Goal: Task Accomplishment & Management: Use online tool/utility

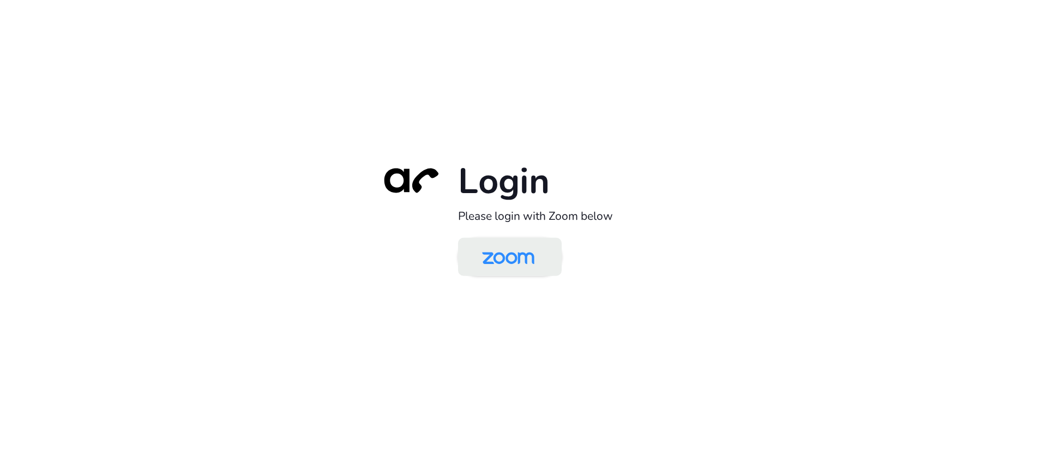
click at [524, 256] on img at bounding box center [508, 257] width 75 height 35
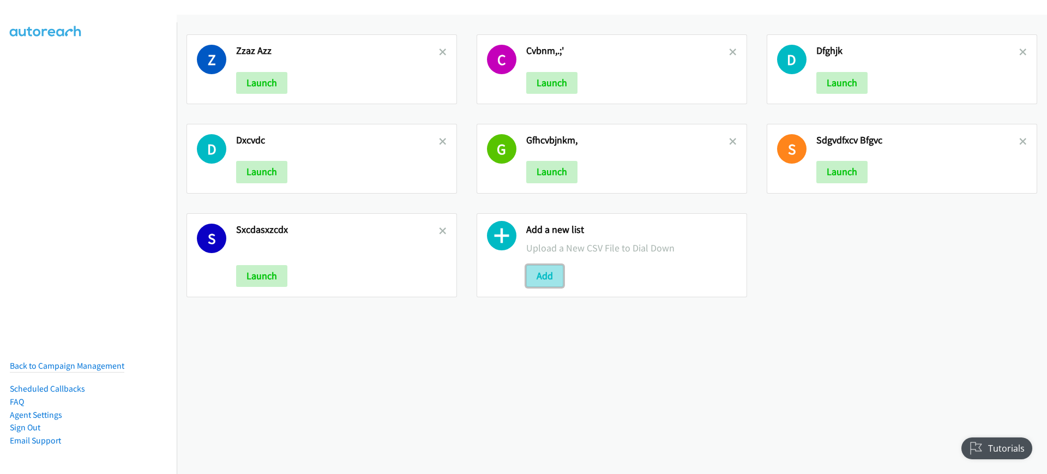
click at [557, 278] on button "Add" at bounding box center [544, 276] width 37 height 22
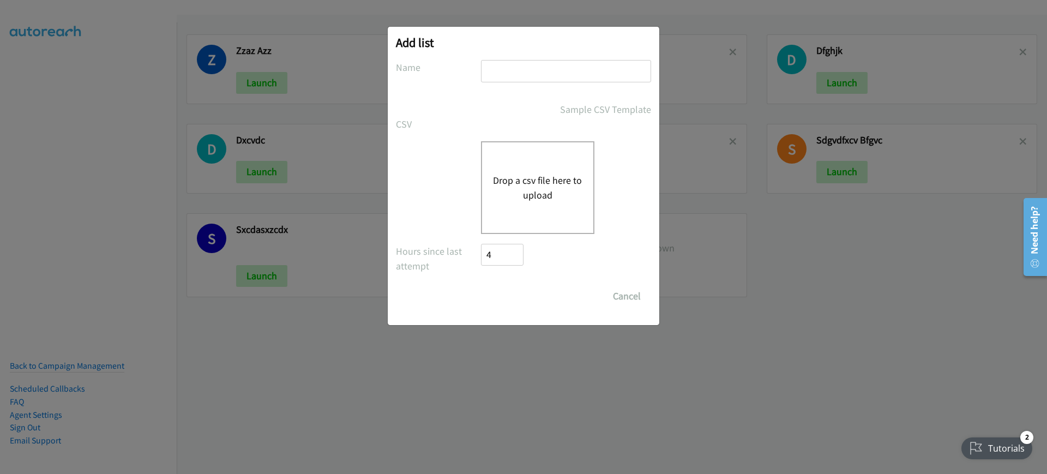
click at [527, 193] on button "Drop a csv file here to upload" at bounding box center [537, 187] width 89 height 29
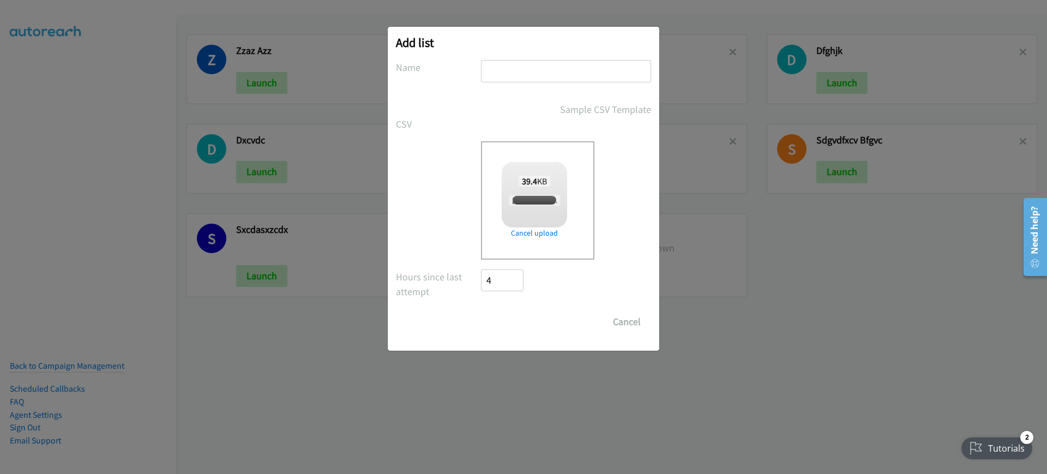
checkbox input "true"
click at [567, 78] on input "text" at bounding box center [566, 71] width 170 height 22
type input "dcfvghjkl"
click at [527, 321] on input "Save List" at bounding box center [509, 322] width 57 height 22
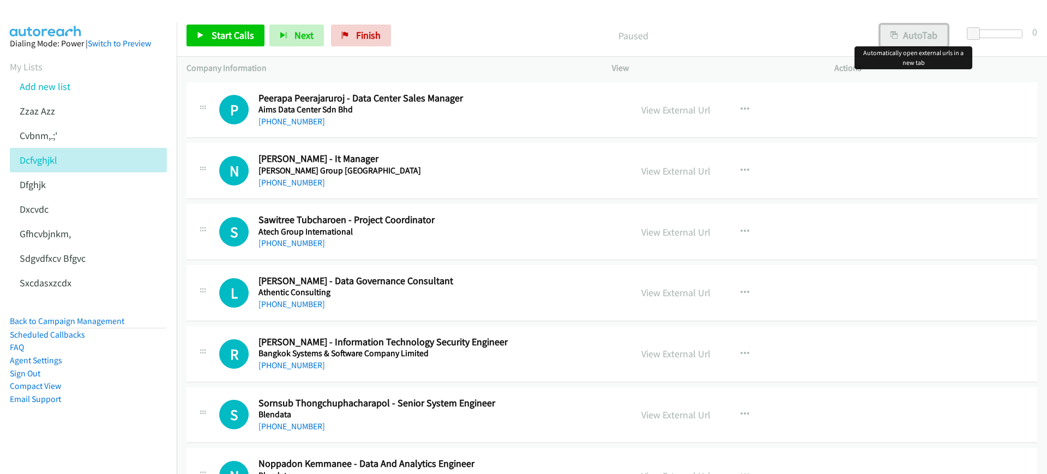
click at [910, 34] on button "AutoTab" at bounding box center [915, 36] width 68 height 22
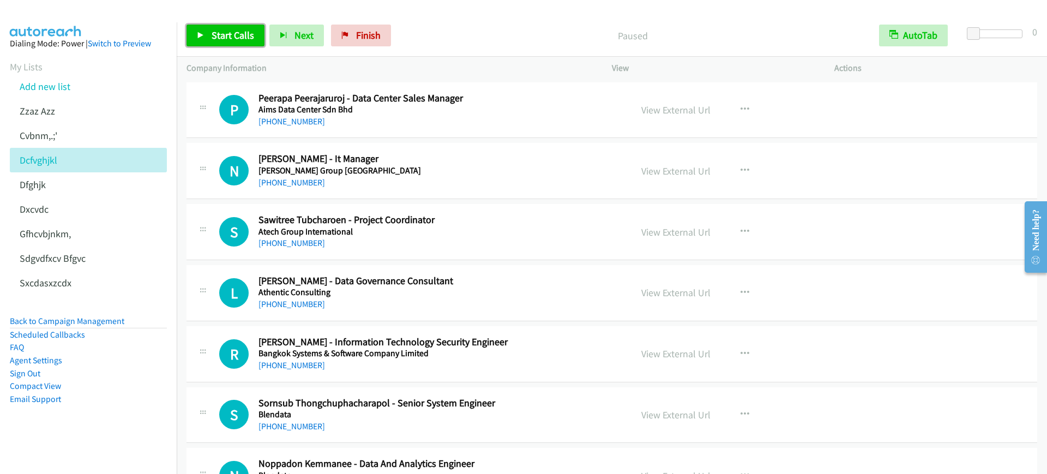
click at [225, 39] on span "Start Calls" at bounding box center [233, 35] width 43 height 13
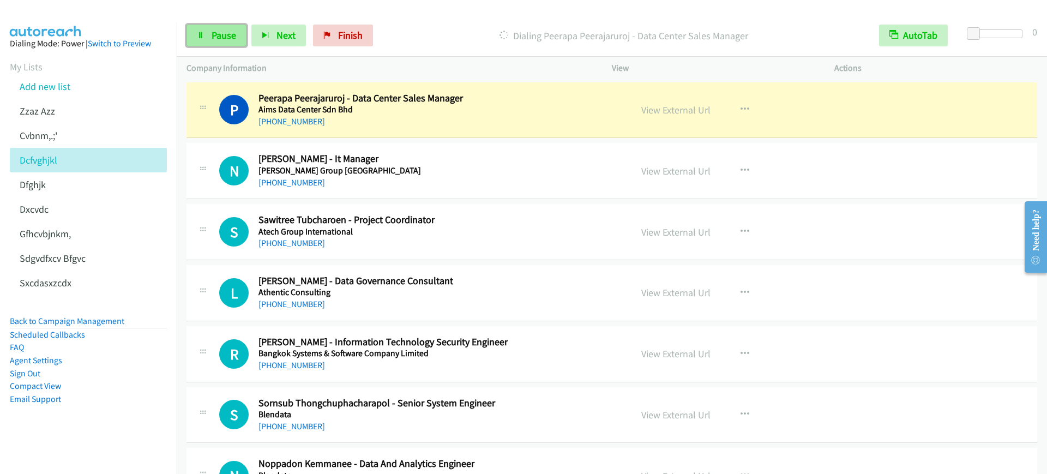
click at [205, 33] on link "Pause" at bounding box center [217, 36] width 60 height 22
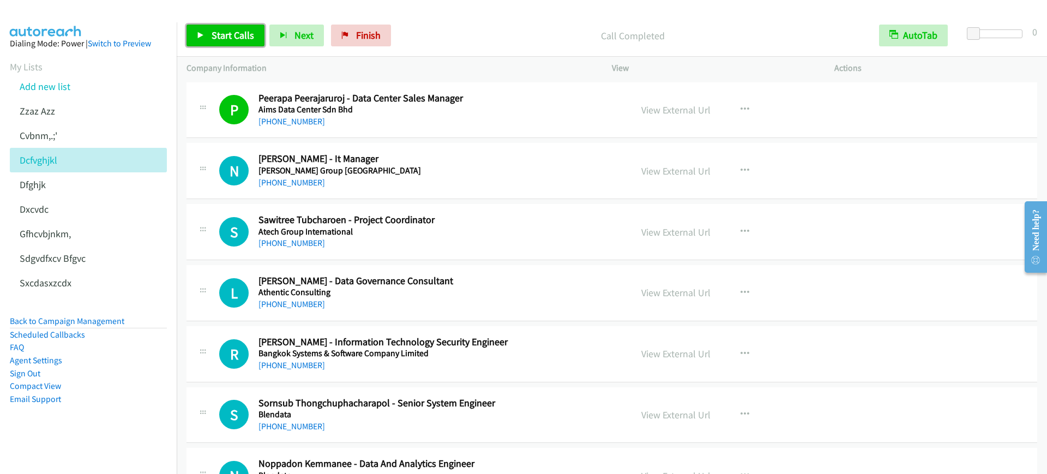
click at [246, 40] on span "Start Calls" at bounding box center [233, 35] width 43 height 13
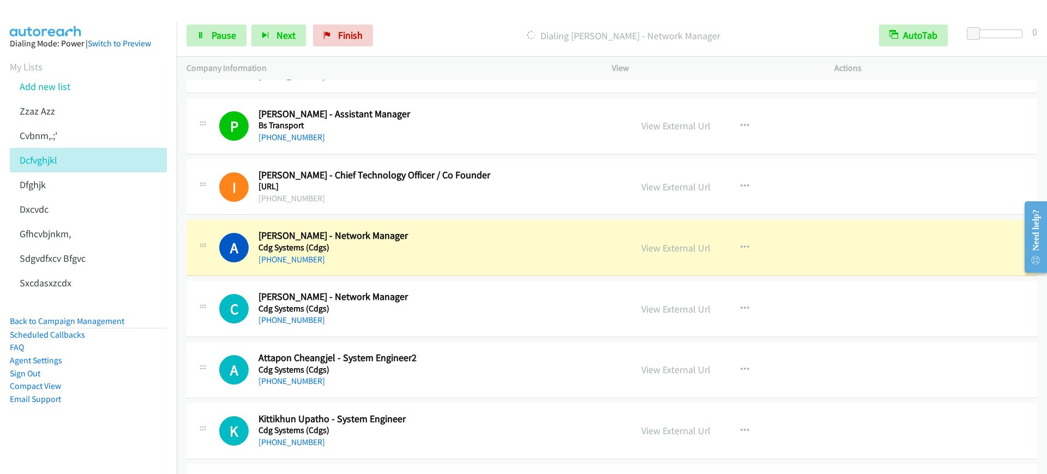
scroll to position [614, 0]
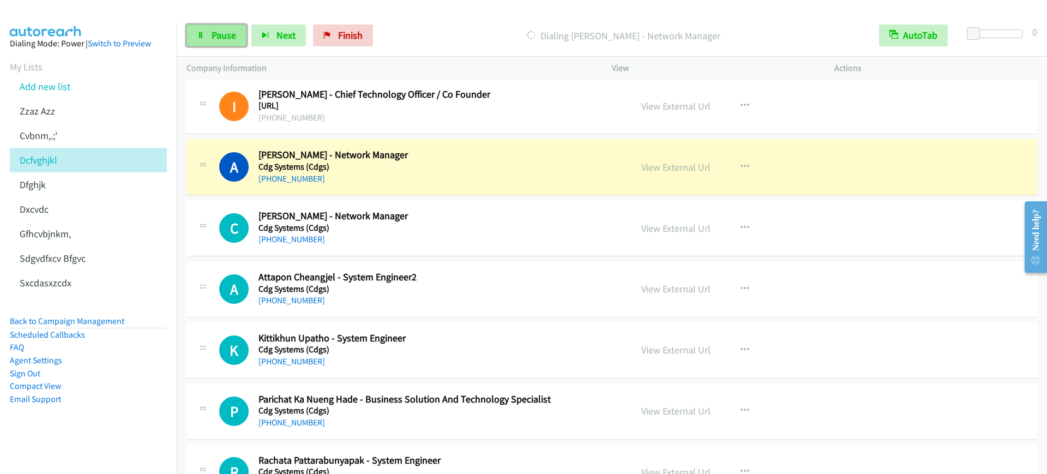
click at [193, 37] on link "Pause" at bounding box center [217, 36] width 60 height 22
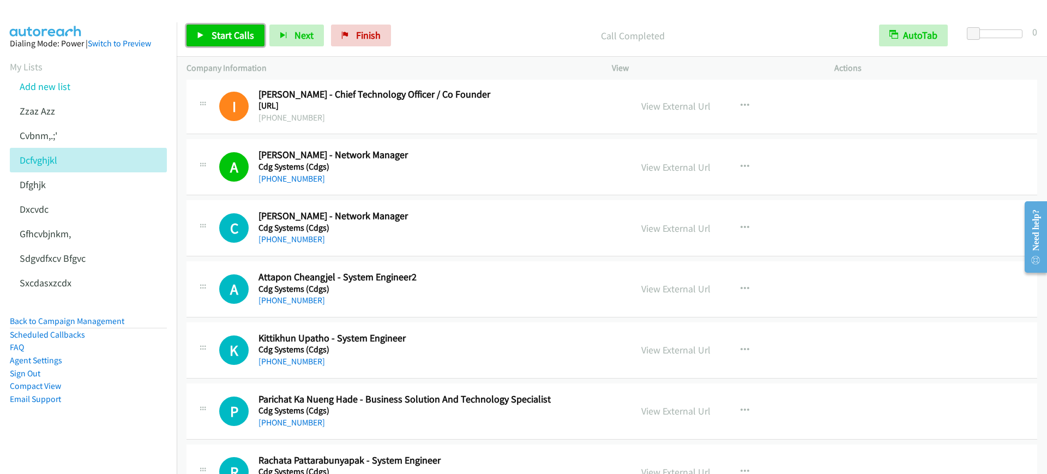
click at [200, 35] on icon at bounding box center [201, 36] width 8 height 8
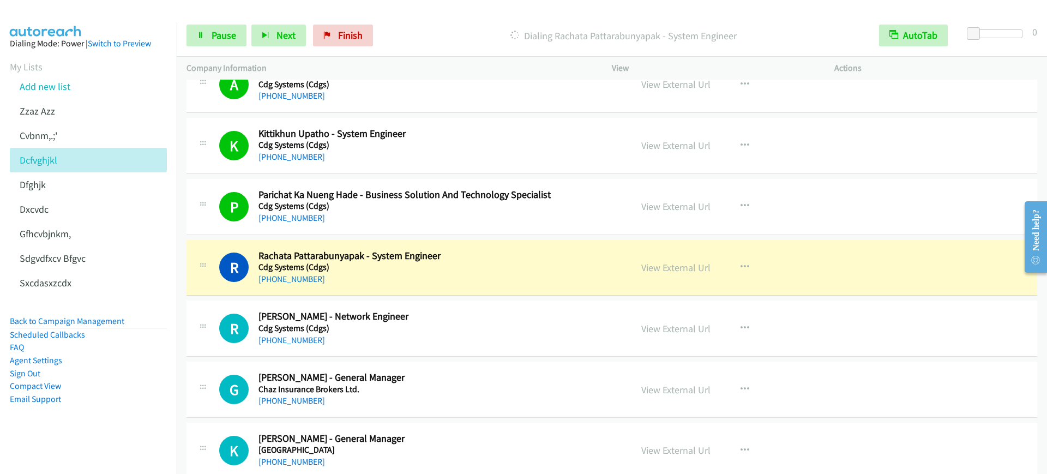
scroll to position [887, 0]
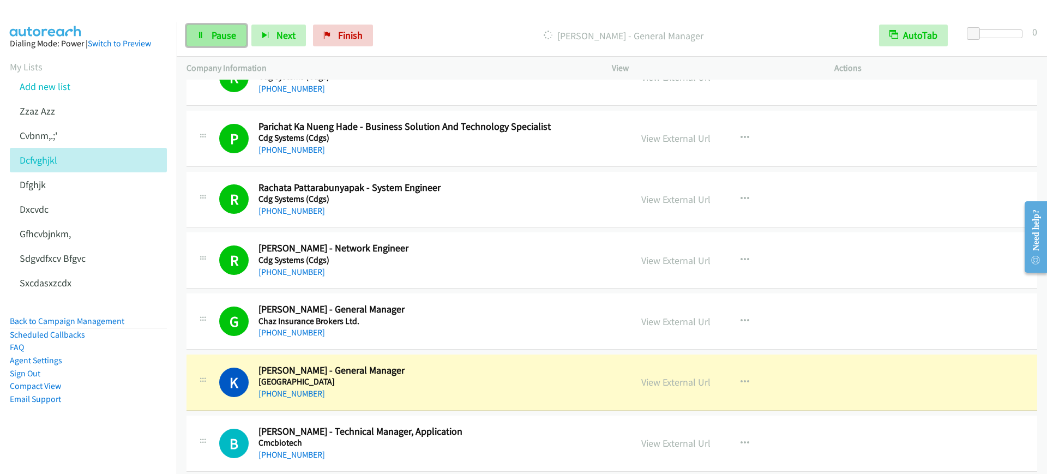
click at [227, 37] on span "Pause" at bounding box center [224, 35] width 25 height 13
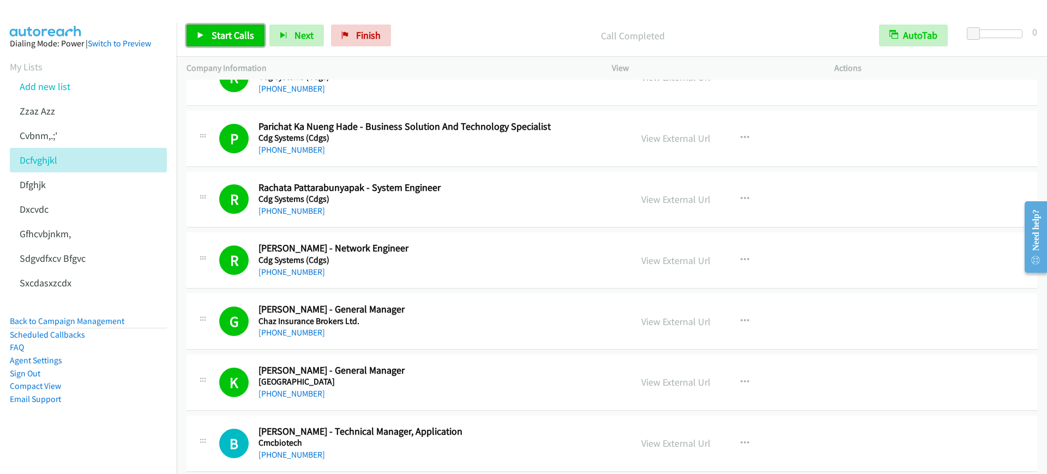
click at [228, 42] on link "Start Calls" at bounding box center [226, 36] width 78 height 22
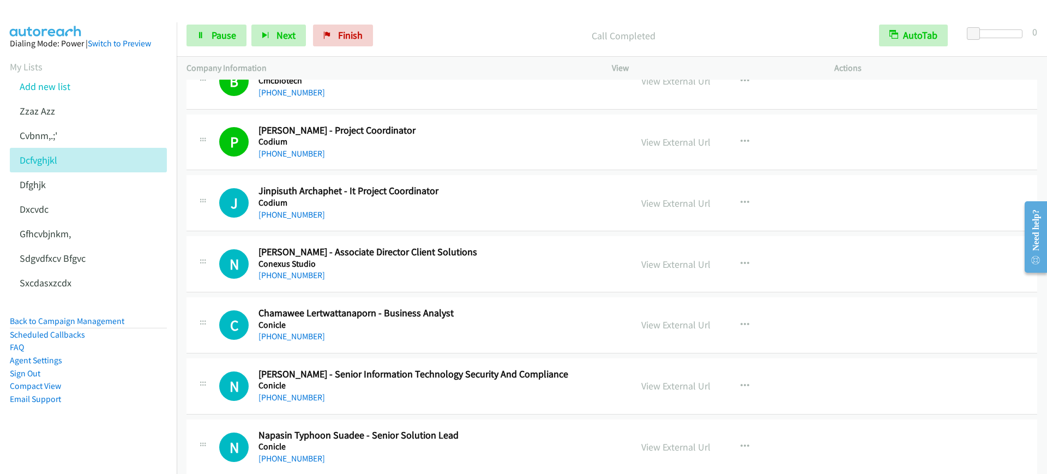
scroll to position [1227, 0]
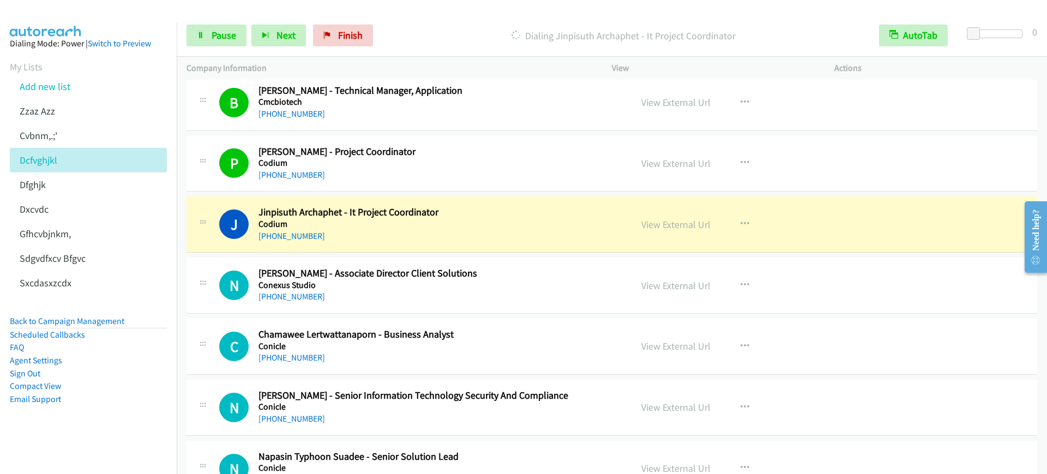
click at [523, 280] on h5 "Conexus Studio" at bounding box center [438, 285] width 358 height 11
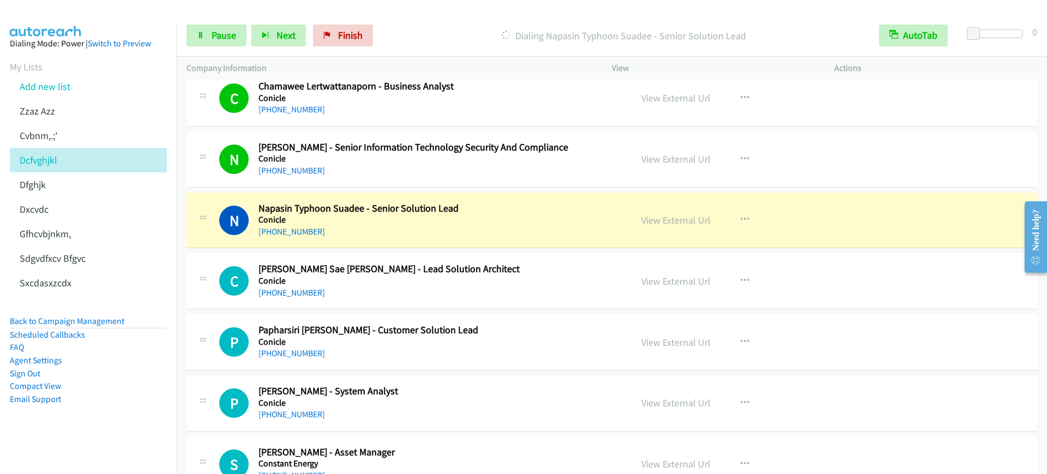
scroll to position [1568, 0]
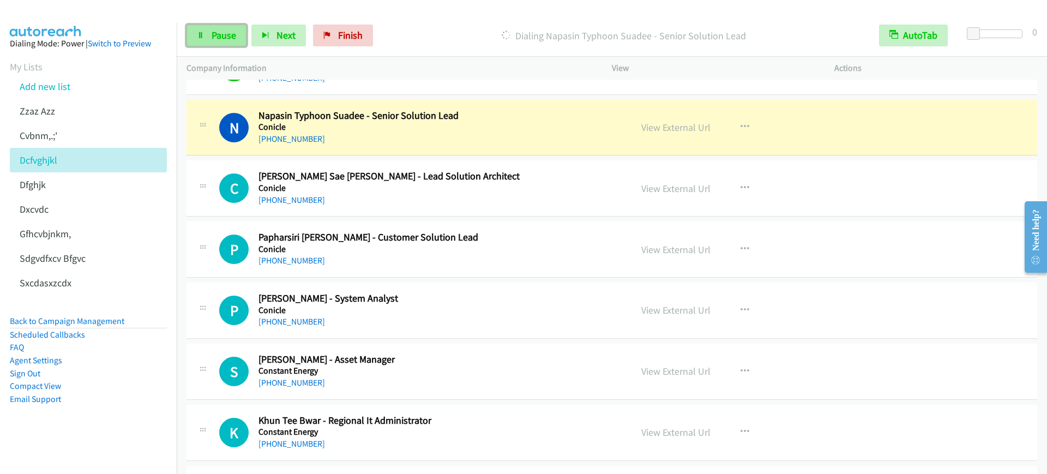
click at [227, 35] on span "Pause" at bounding box center [224, 35] width 25 height 13
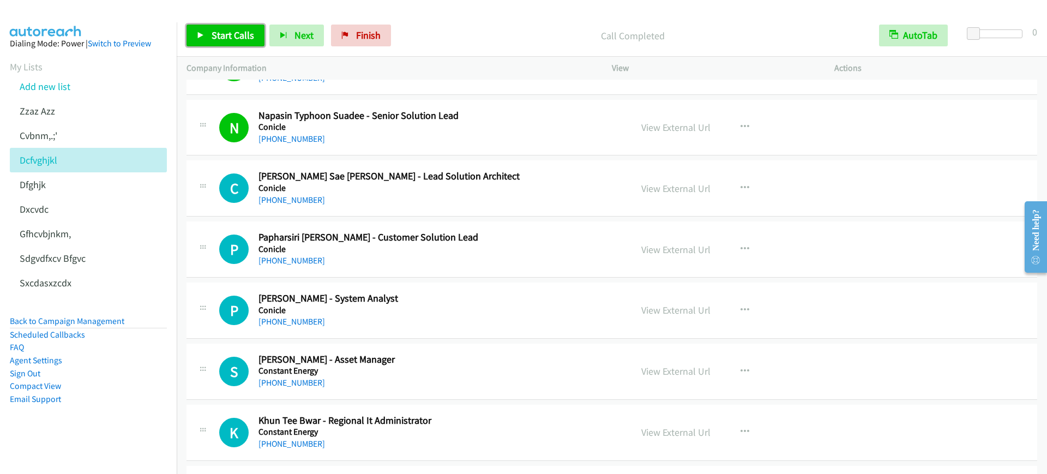
click at [208, 33] on link "Start Calls" at bounding box center [226, 36] width 78 height 22
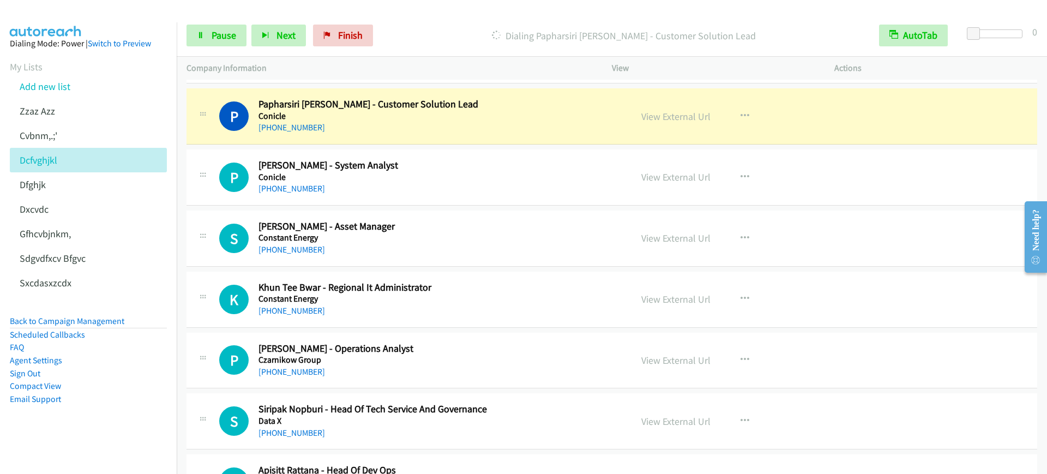
scroll to position [1705, 0]
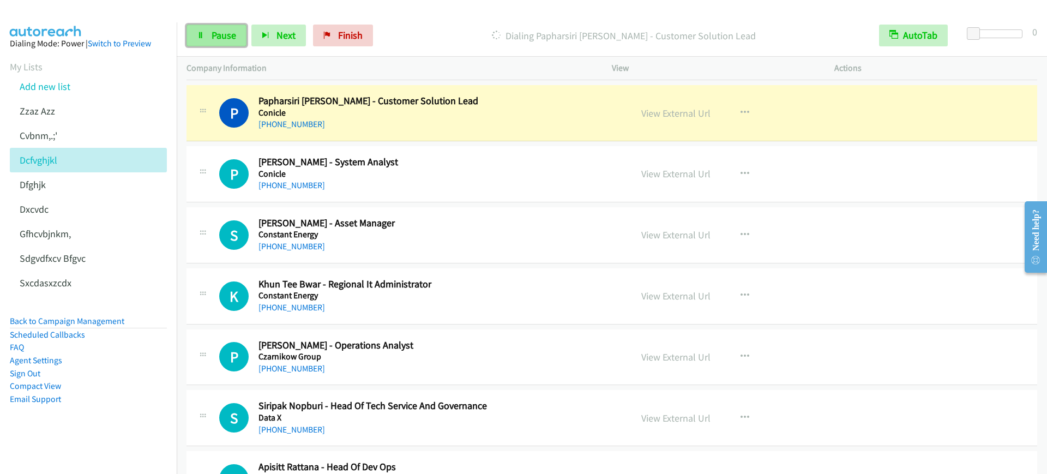
click at [201, 25] on link "Pause" at bounding box center [217, 36] width 60 height 22
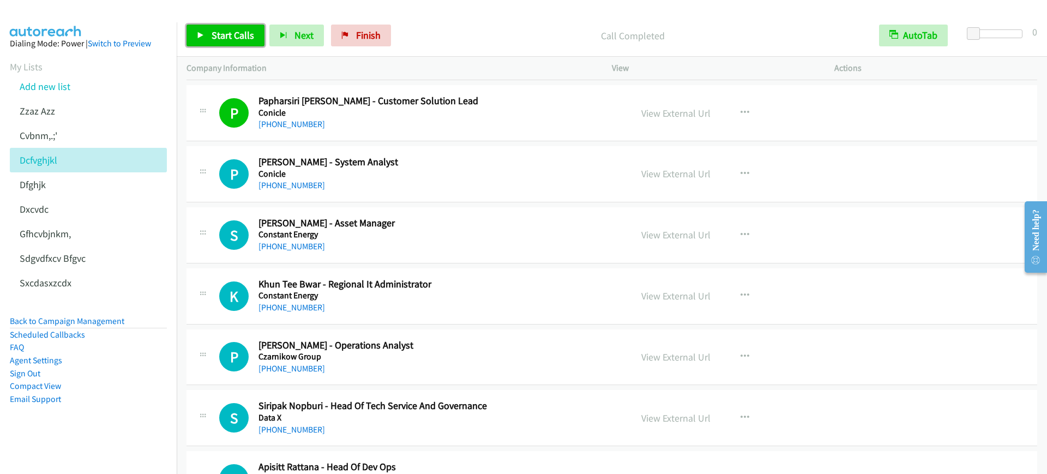
click at [218, 36] on span "Start Calls" at bounding box center [233, 35] width 43 height 13
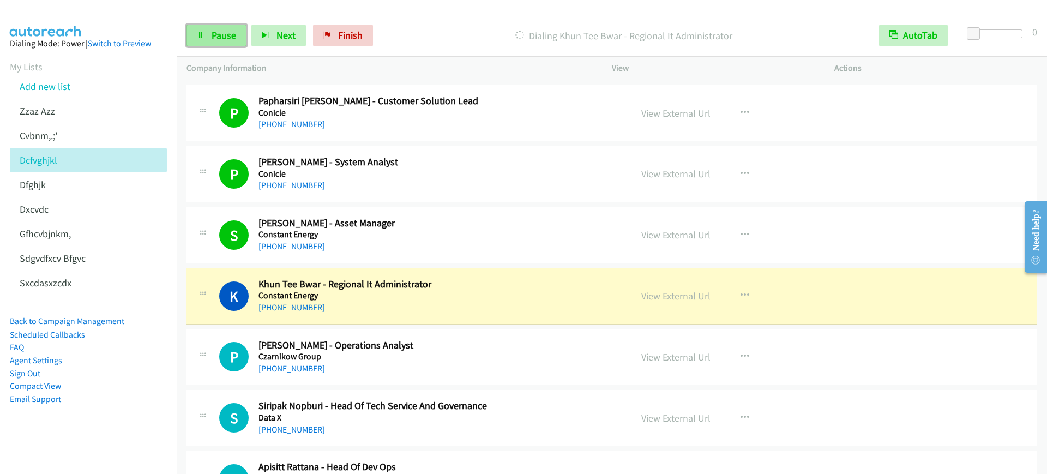
click at [223, 34] on span "Pause" at bounding box center [224, 35] width 25 height 13
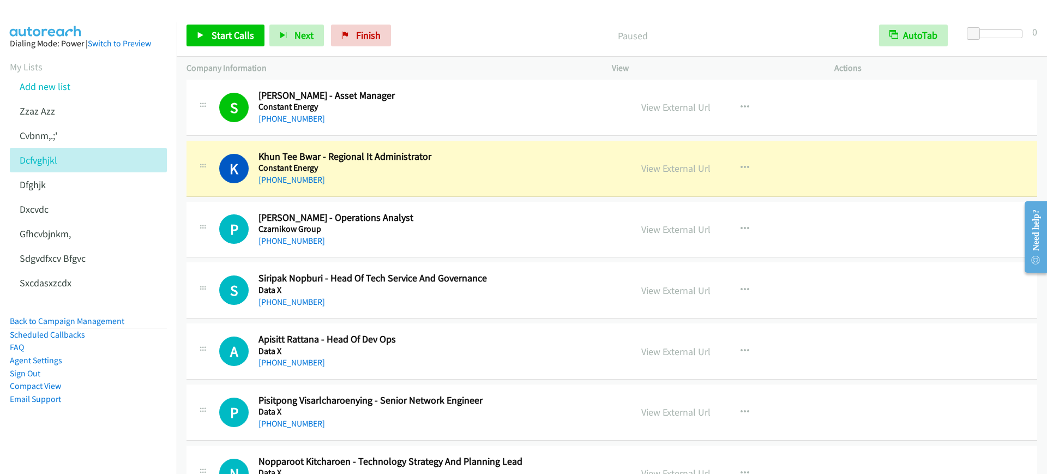
scroll to position [1841, 0]
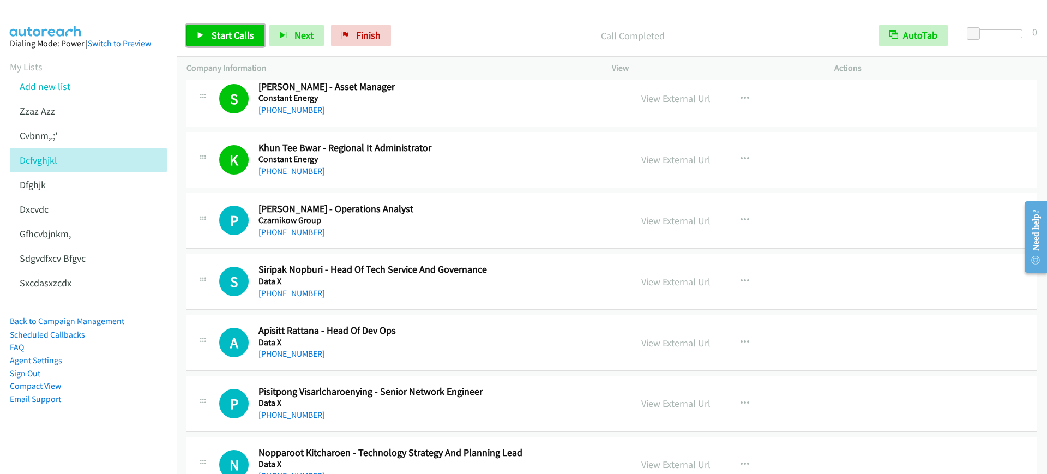
click at [224, 27] on link "Start Calls" at bounding box center [226, 36] width 78 height 22
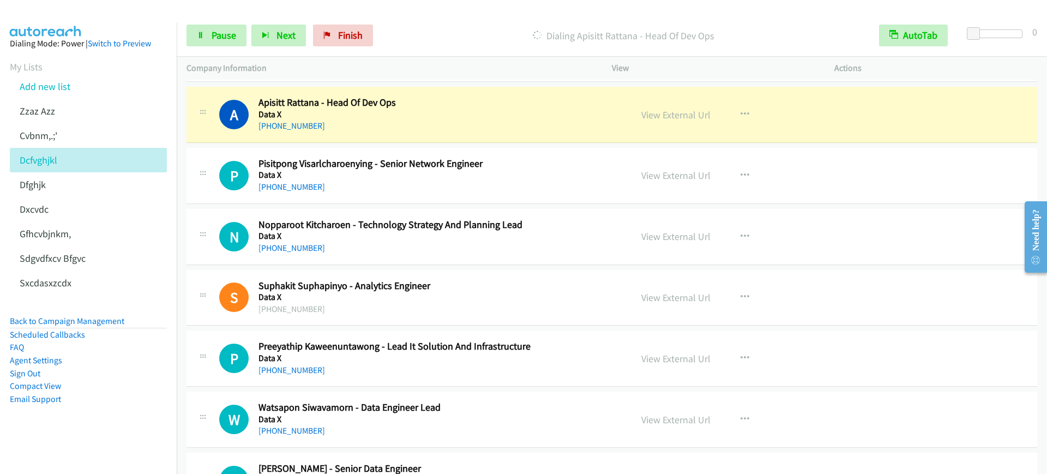
scroll to position [2046, 0]
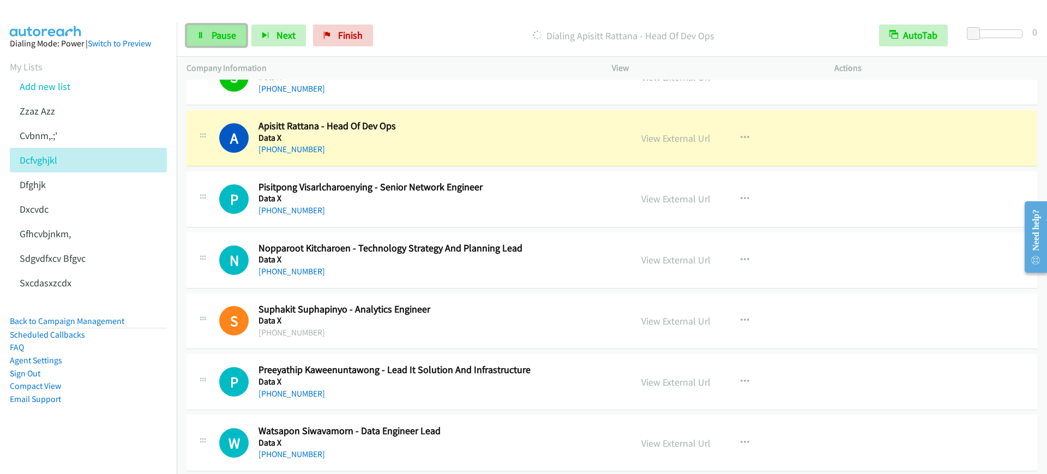
click at [231, 40] on span "Pause" at bounding box center [224, 35] width 25 height 13
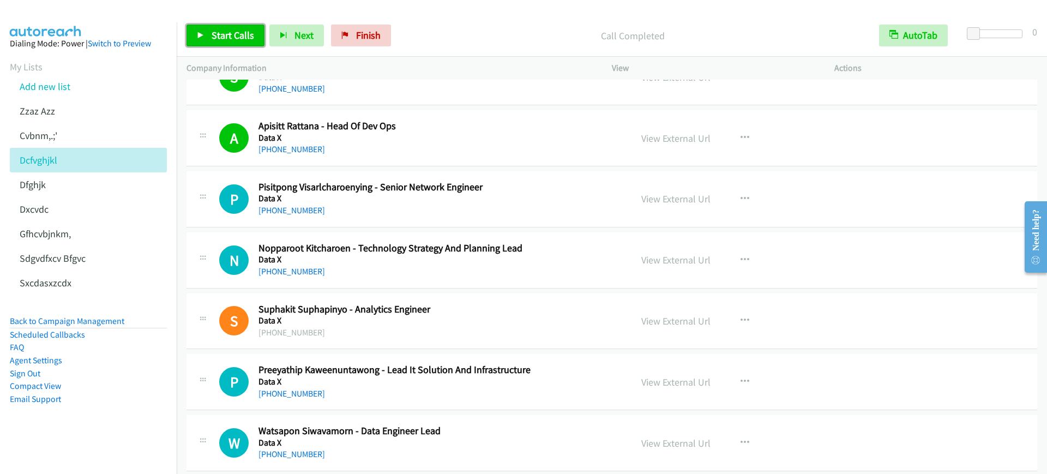
click at [219, 36] on span "Start Calls" at bounding box center [233, 35] width 43 height 13
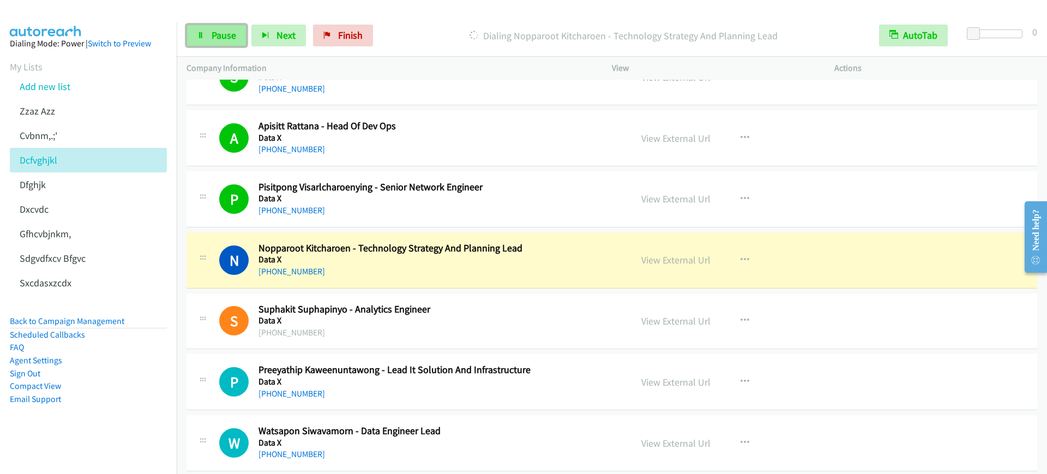
click at [215, 44] on link "Pause" at bounding box center [217, 36] width 60 height 22
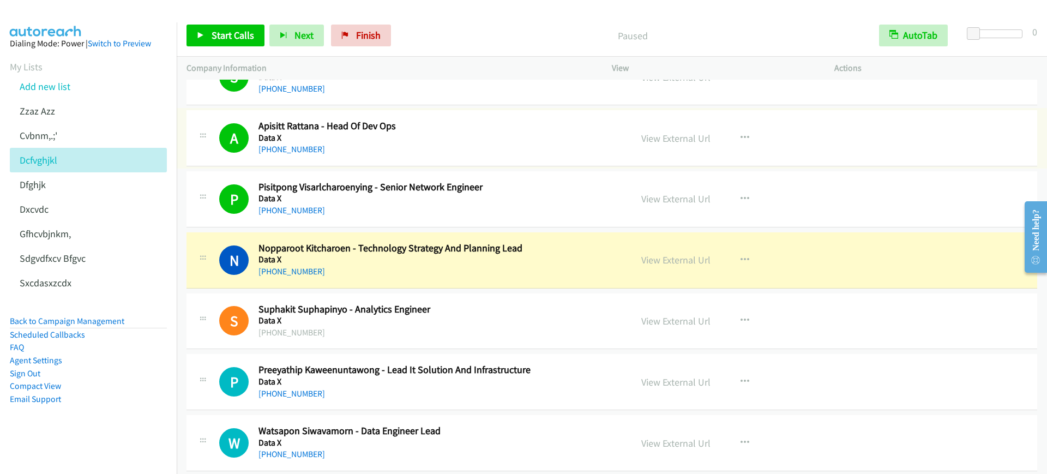
click at [681, 135] on link "View External Url" at bounding box center [676, 138] width 69 height 13
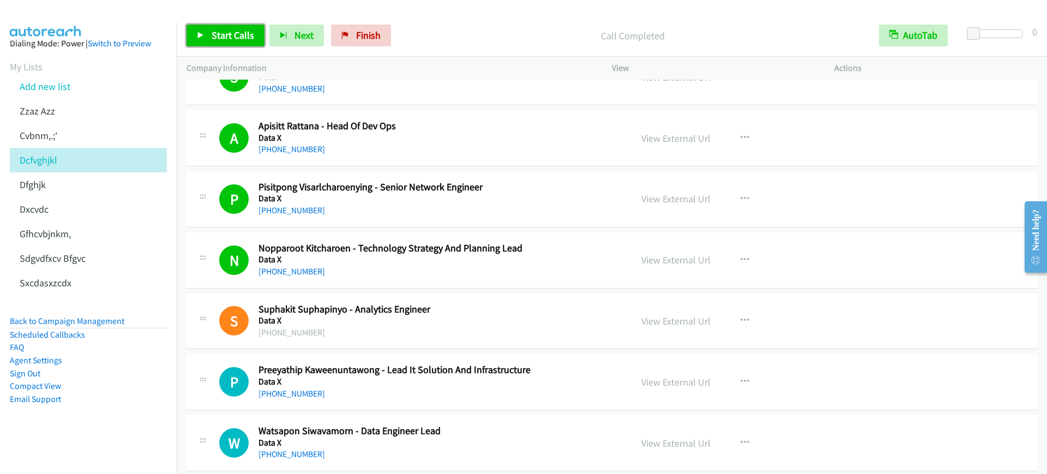
click at [237, 29] on span "Start Calls" at bounding box center [233, 35] width 43 height 13
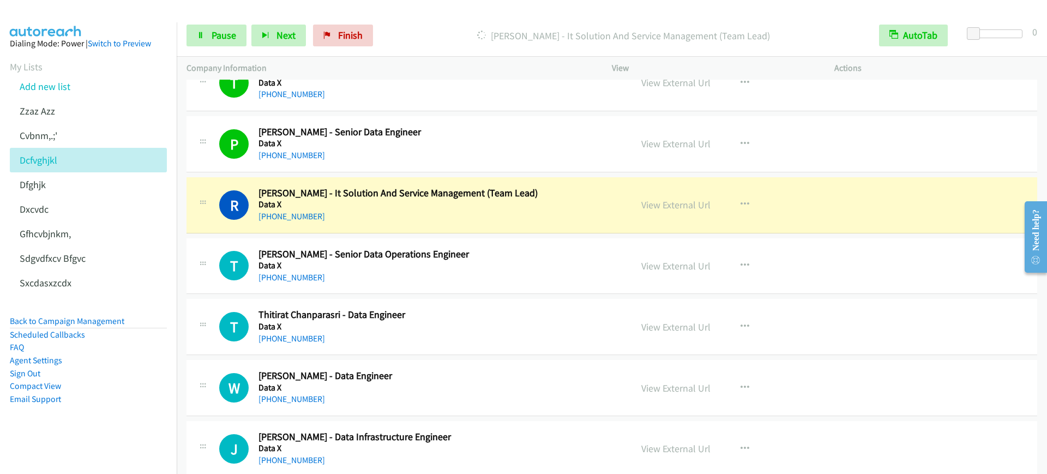
scroll to position [2796, 0]
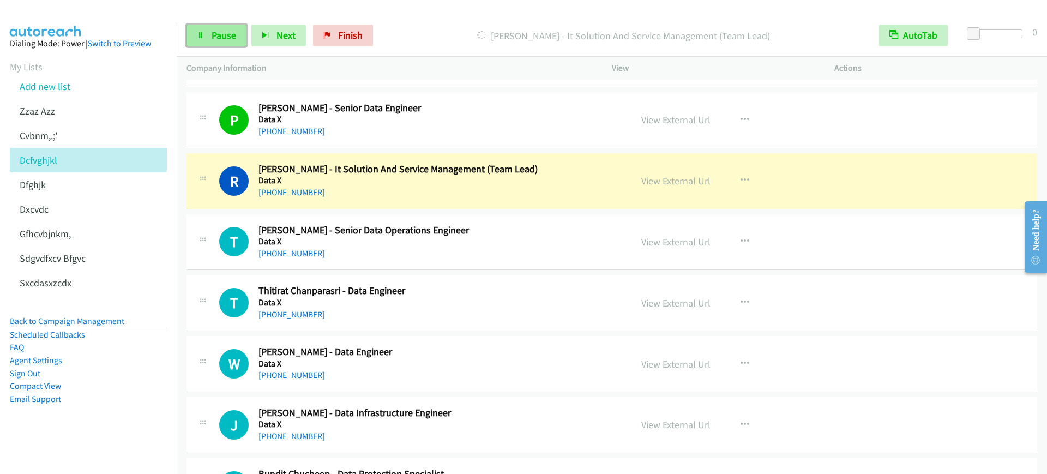
click at [195, 33] on link "Pause" at bounding box center [217, 36] width 60 height 22
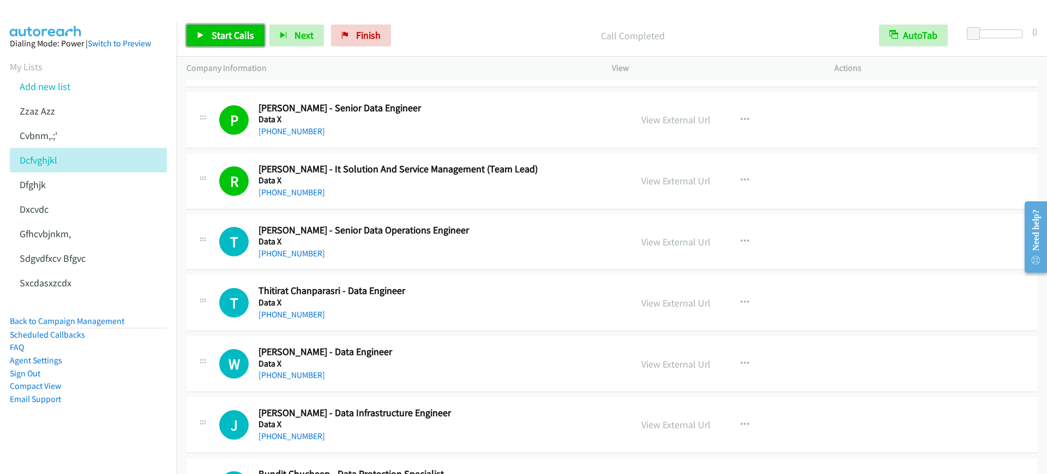
click at [218, 33] on span "Start Calls" at bounding box center [233, 35] width 43 height 13
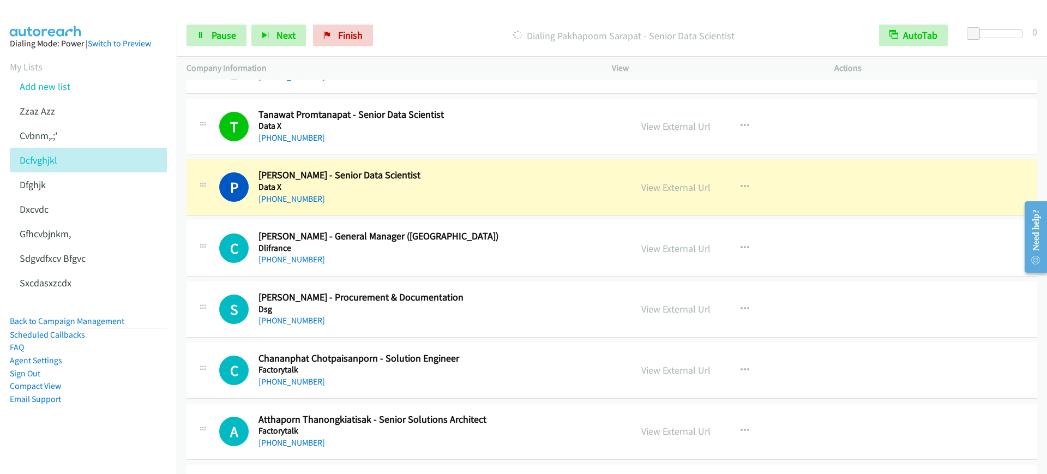
scroll to position [3546, 0]
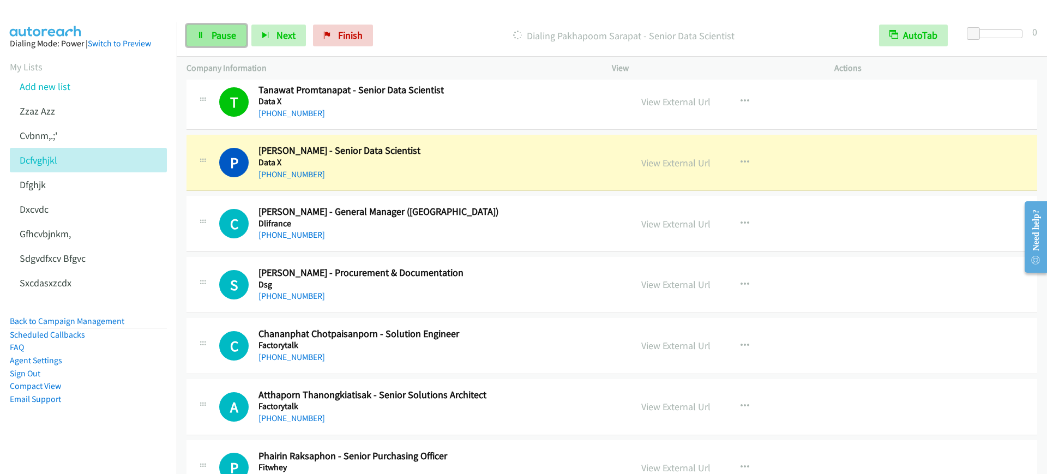
click at [222, 33] on span "Pause" at bounding box center [224, 35] width 25 height 13
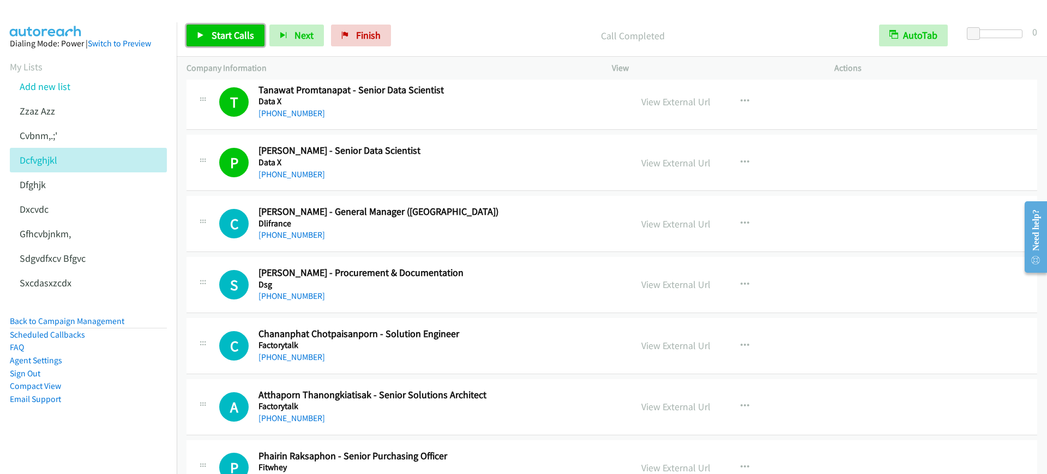
click at [230, 32] on span "Start Calls" at bounding box center [233, 35] width 43 height 13
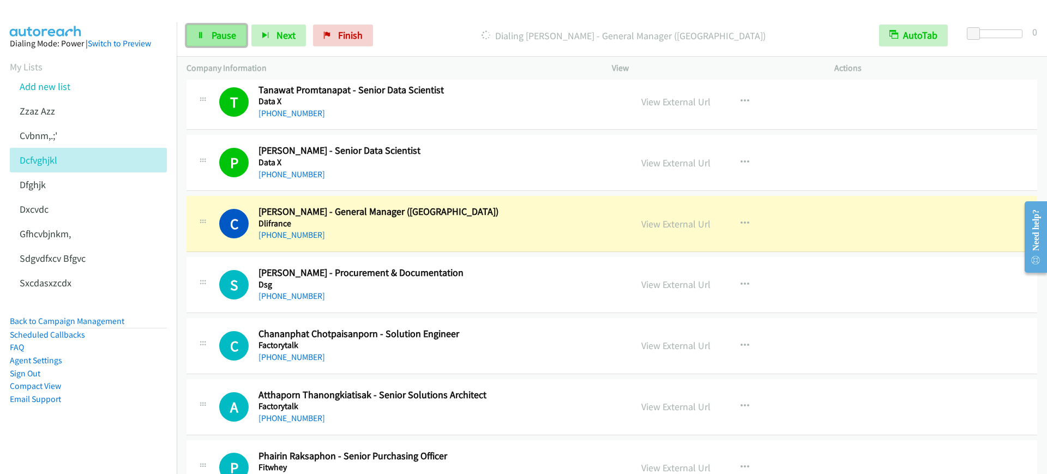
click at [240, 40] on link "Pause" at bounding box center [217, 36] width 60 height 22
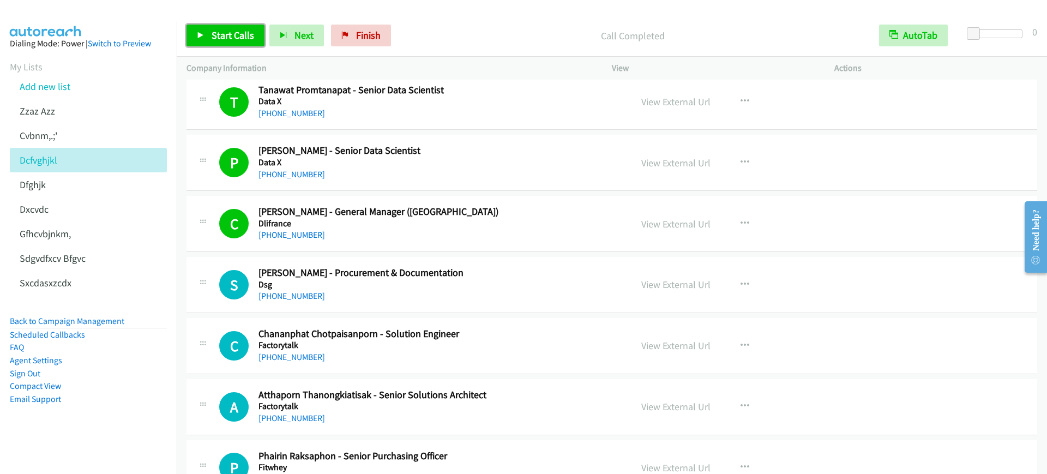
click at [226, 38] on span "Start Calls" at bounding box center [233, 35] width 43 height 13
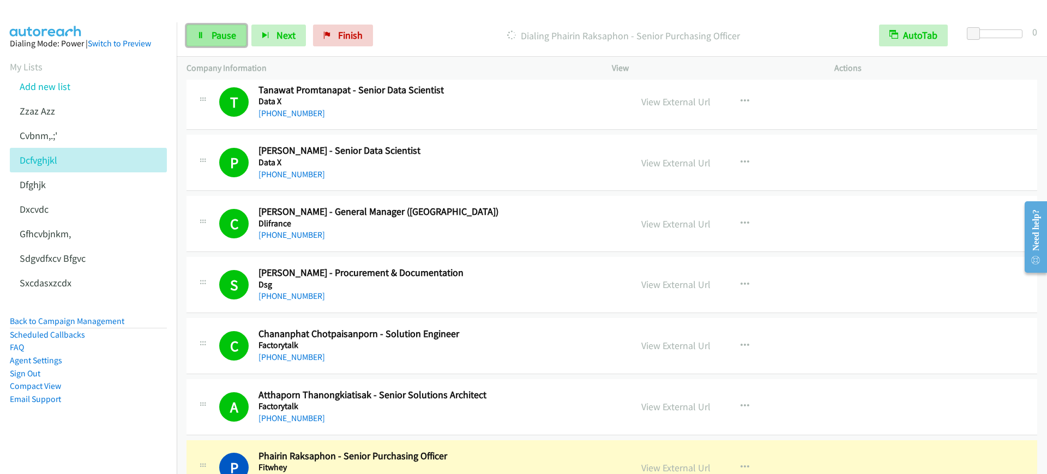
click at [219, 44] on link "Pause" at bounding box center [217, 36] width 60 height 22
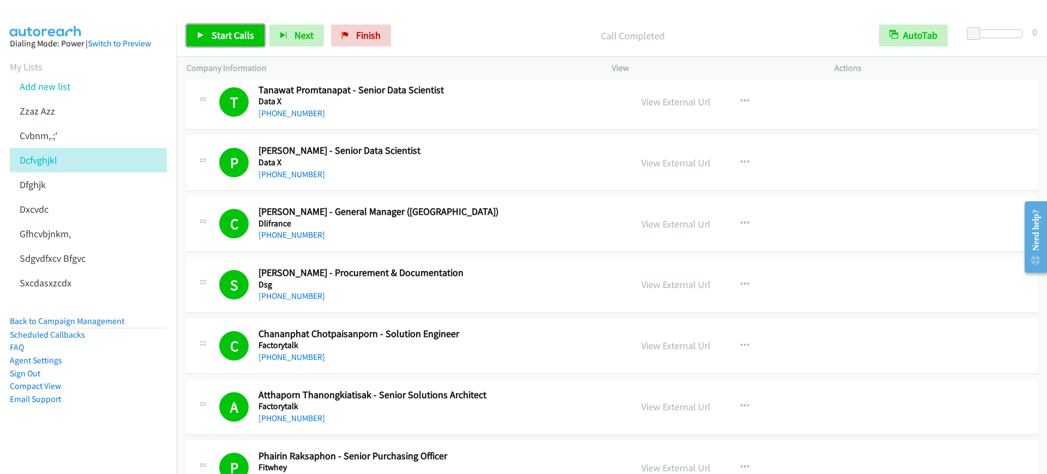
click at [223, 37] on span "Start Calls" at bounding box center [233, 35] width 43 height 13
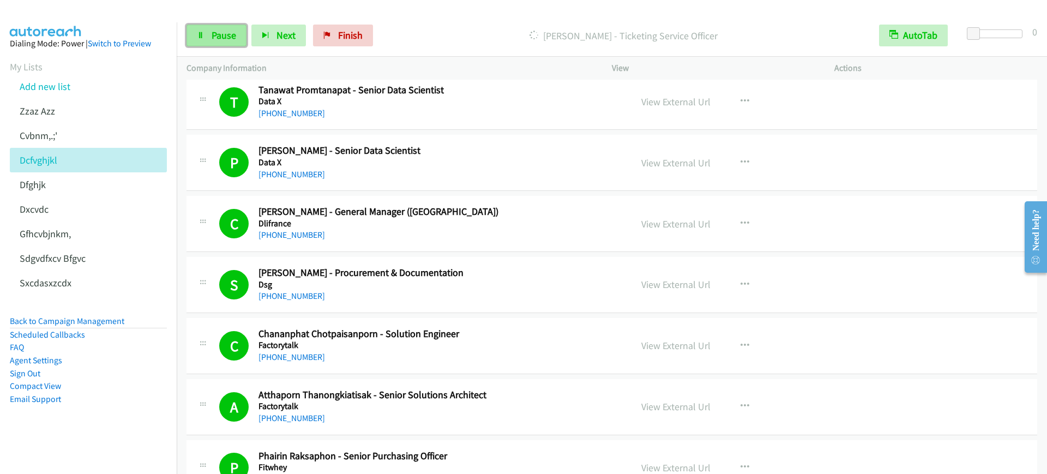
click at [219, 28] on link "Pause" at bounding box center [217, 36] width 60 height 22
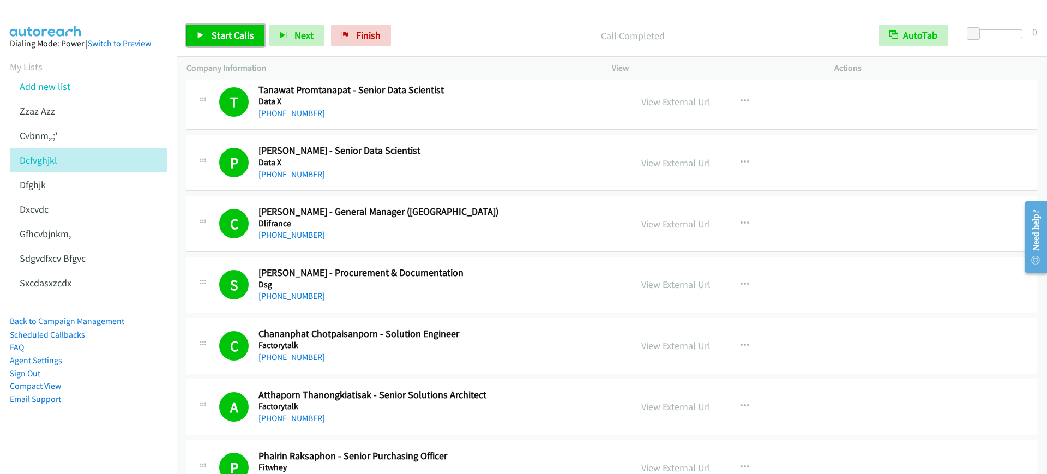
click at [221, 43] on link "Start Calls" at bounding box center [226, 36] width 78 height 22
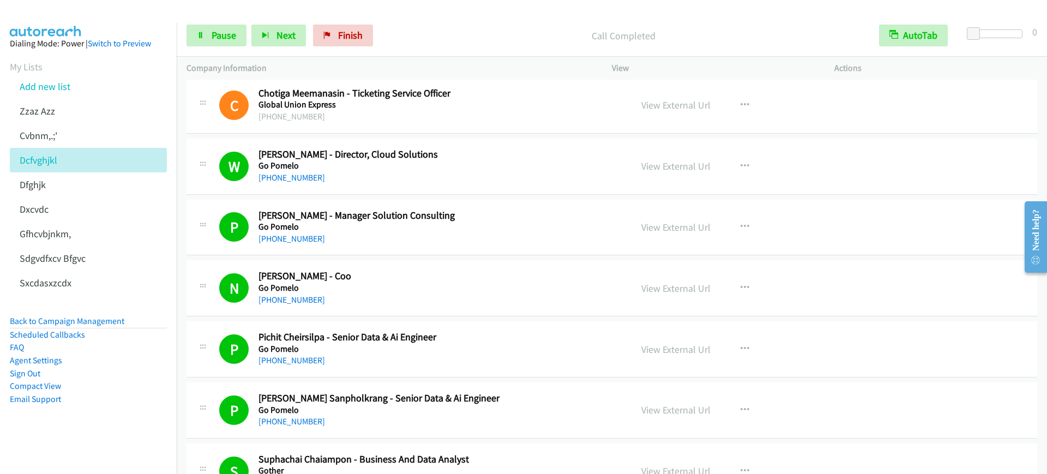
click at [540, 361] on div "+66 61 546 5539" at bounding box center [438, 360] width 358 height 13
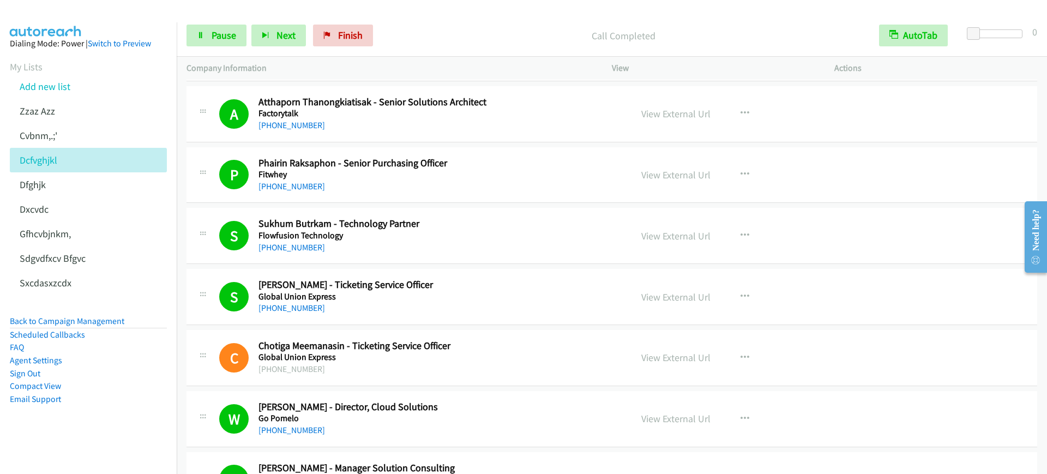
scroll to position [3819, 0]
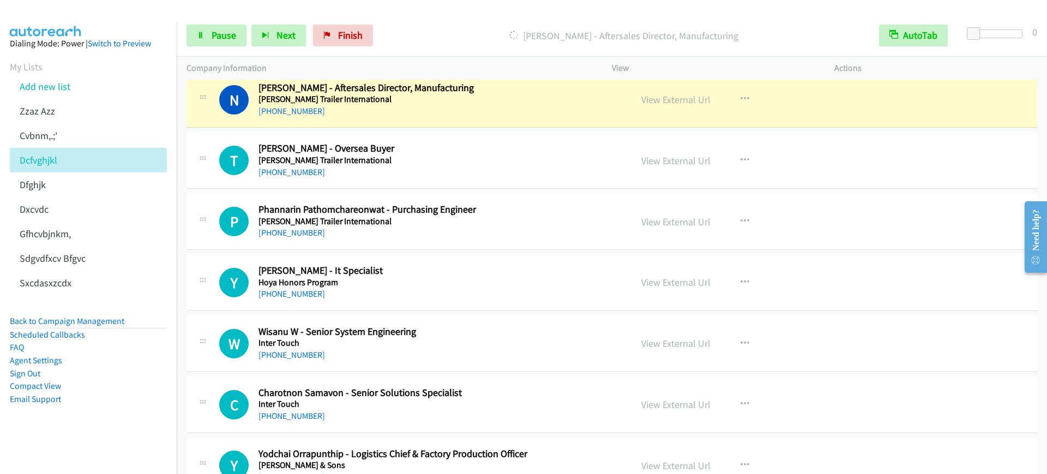
drag, startPoint x: 556, startPoint y: 331, endPoint x: 551, endPoint y: 397, distance: 66.2
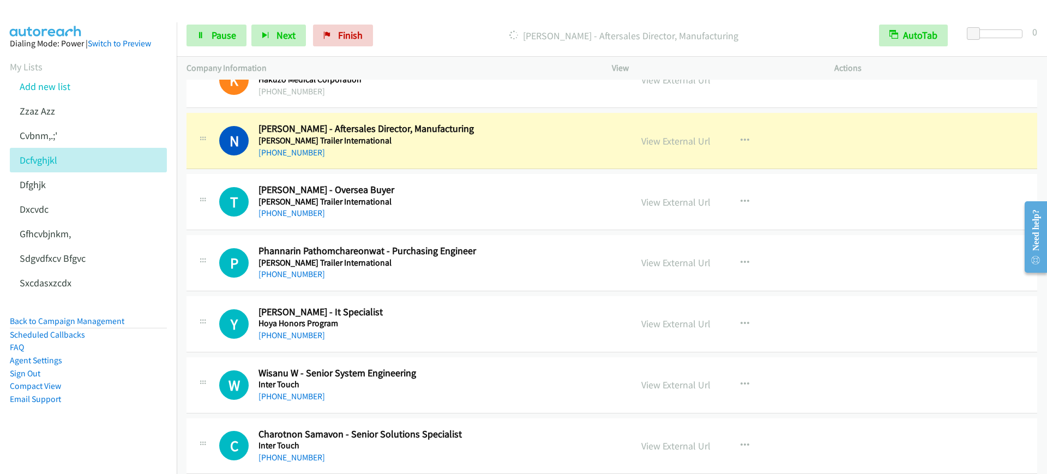
scroll to position [4585, 0]
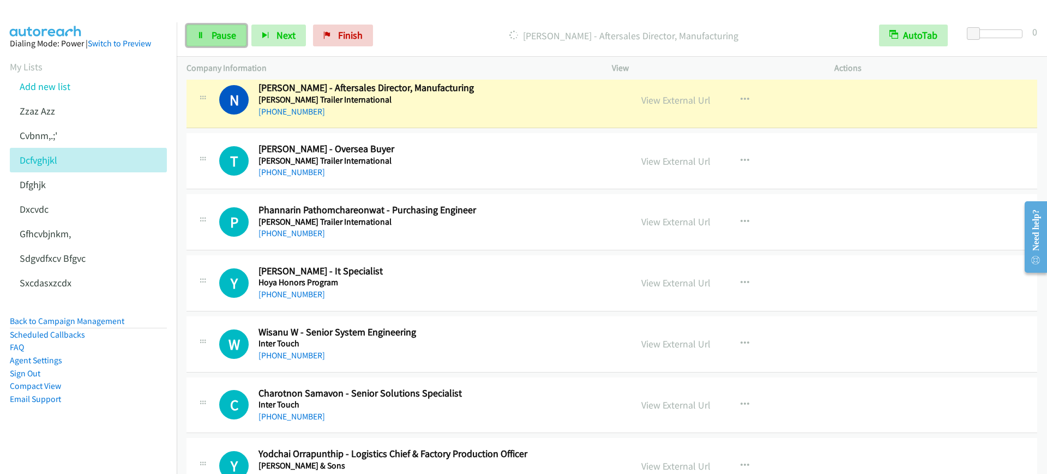
click at [221, 27] on link "Pause" at bounding box center [217, 36] width 60 height 22
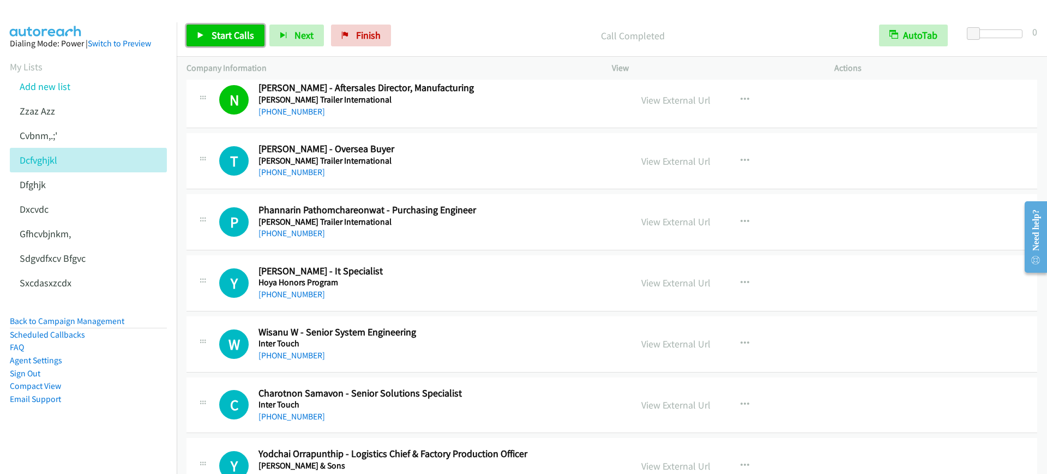
click at [206, 32] on link "Start Calls" at bounding box center [226, 36] width 78 height 22
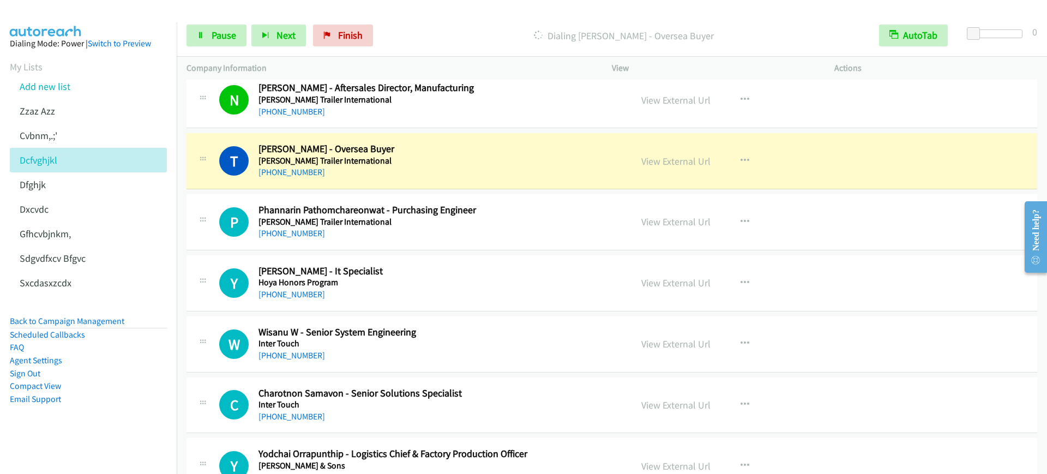
click at [514, 98] on h5 "Heil Trailer International" at bounding box center [438, 99] width 358 height 11
click at [702, 101] on link "View External Url" at bounding box center [676, 100] width 69 height 13
click at [219, 25] on div "Start Calls Pause Next Finish Dialing Thanaphorn Klinchan - Oversea Buyer AutoT…" at bounding box center [612, 36] width 871 height 42
click at [219, 32] on span "Pause" at bounding box center [224, 35] width 25 height 13
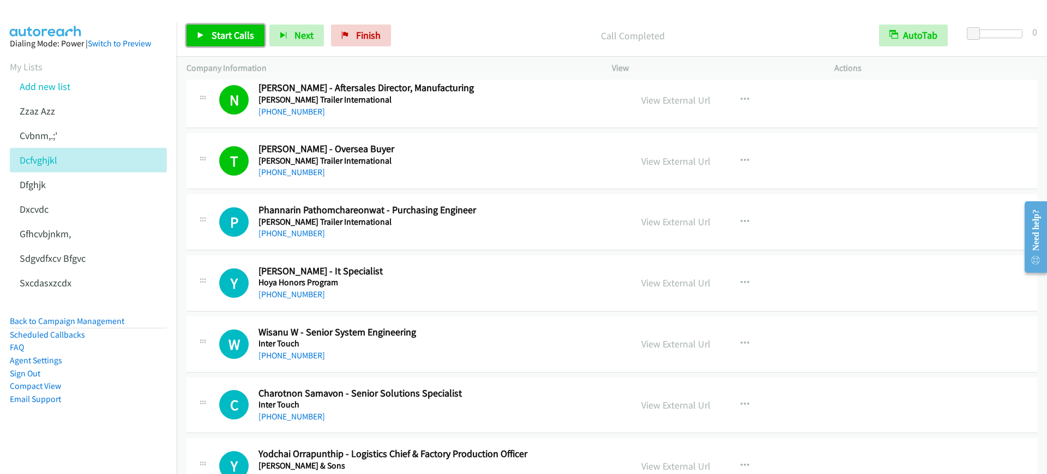
click at [217, 32] on span "Start Calls" at bounding box center [233, 35] width 43 height 13
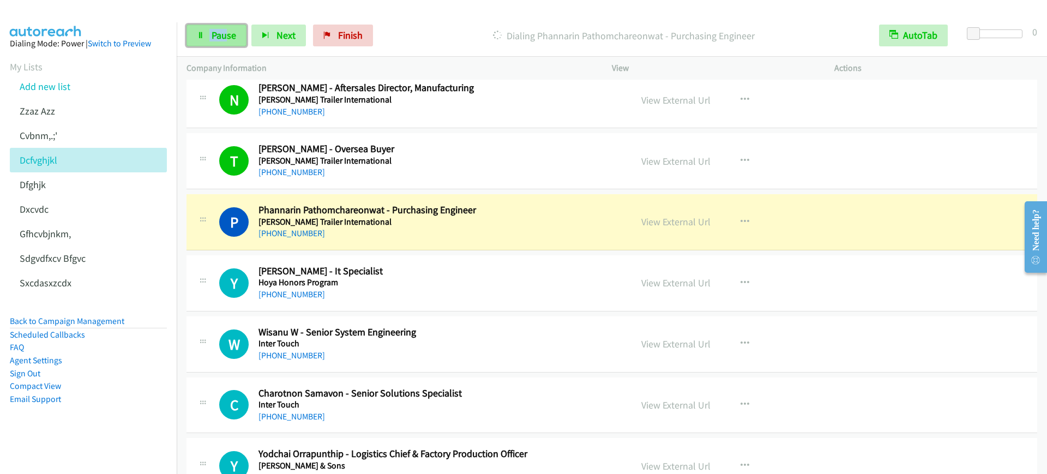
click at [230, 32] on span "Pause" at bounding box center [224, 35] width 25 height 13
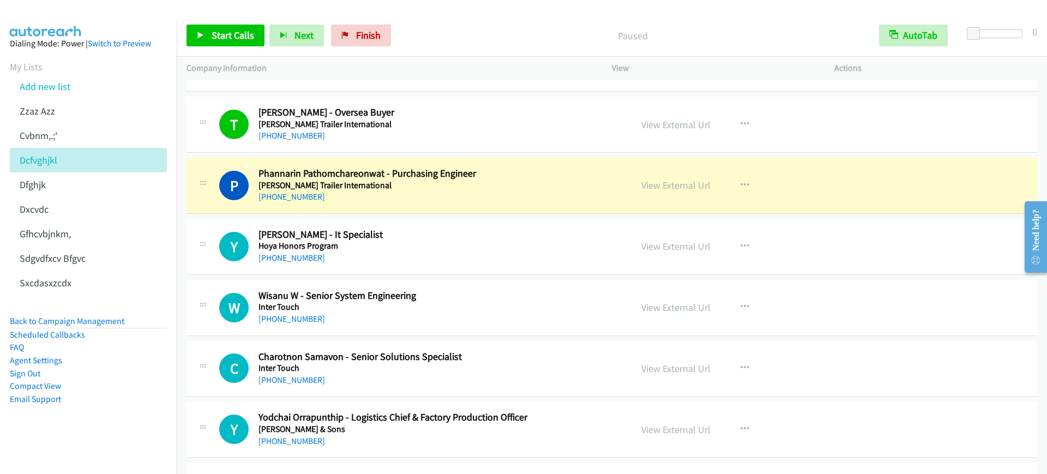
scroll to position [4653, 0]
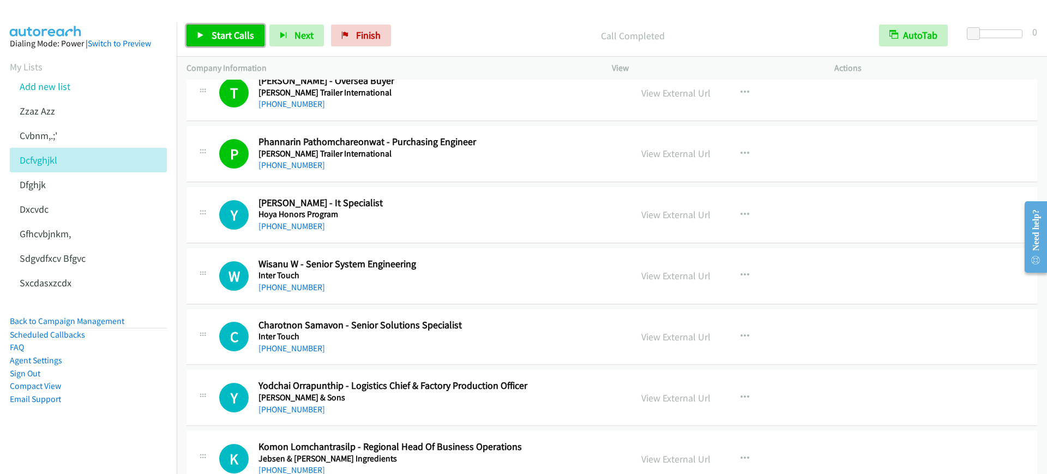
click at [214, 28] on link "Start Calls" at bounding box center [226, 36] width 78 height 22
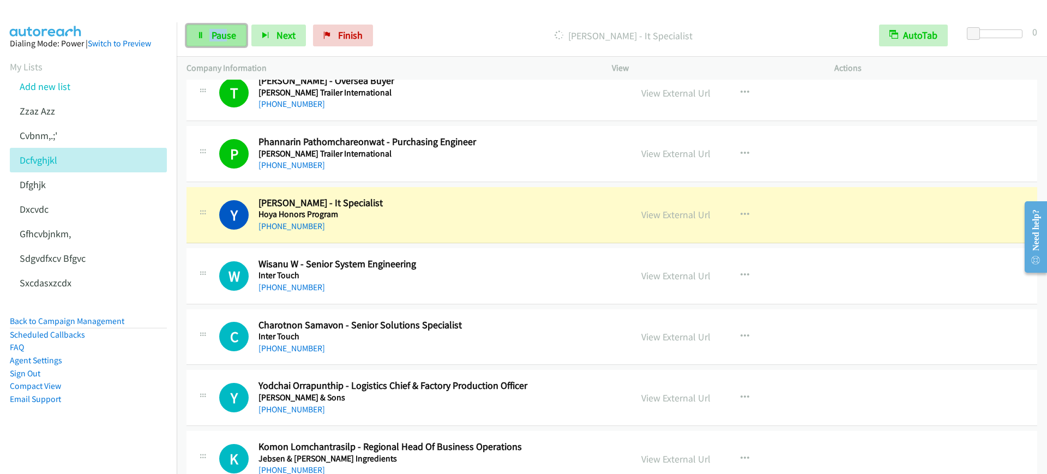
click at [214, 27] on link "Pause" at bounding box center [217, 36] width 60 height 22
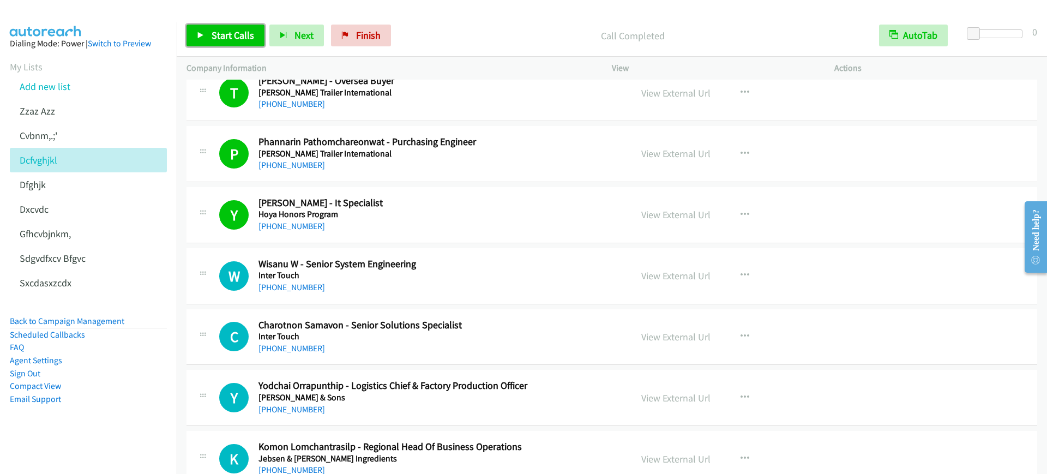
click at [221, 35] on span "Start Calls" at bounding box center [233, 35] width 43 height 13
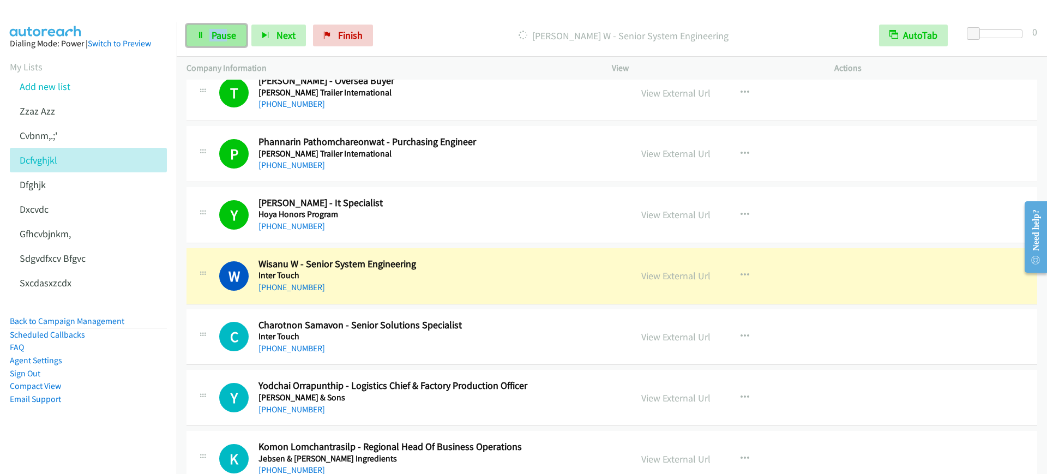
click at [213, 46] on link "Pause" at bounding box center [217, 36] width 60 height 22
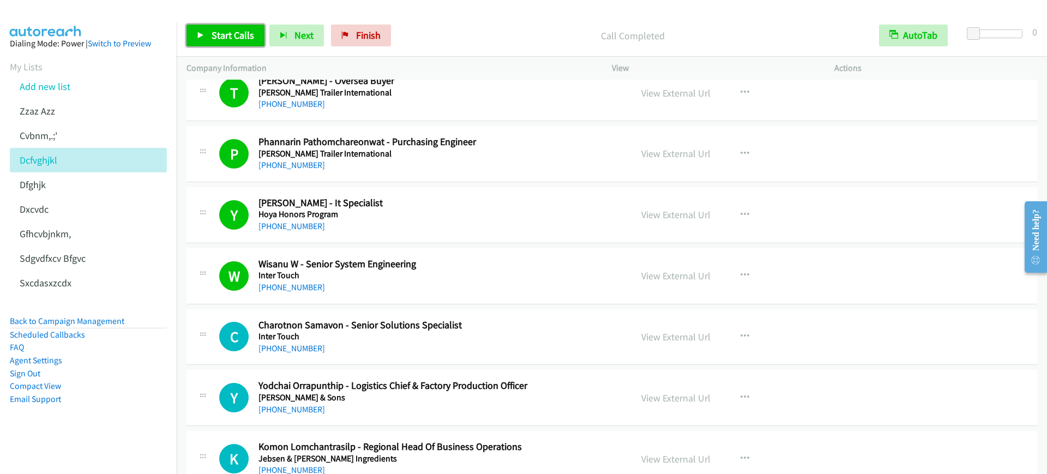
click at [241, 26] on link "Start Calls" at bounding box center [226, 36] width 78 height 22
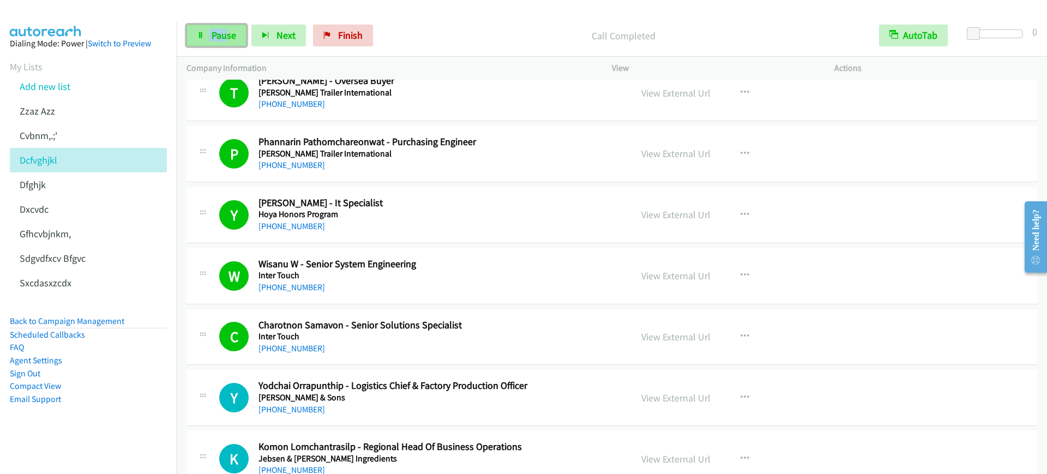
click at [203, 37] on icon at bounding box center [201, 36] width 8 height 8
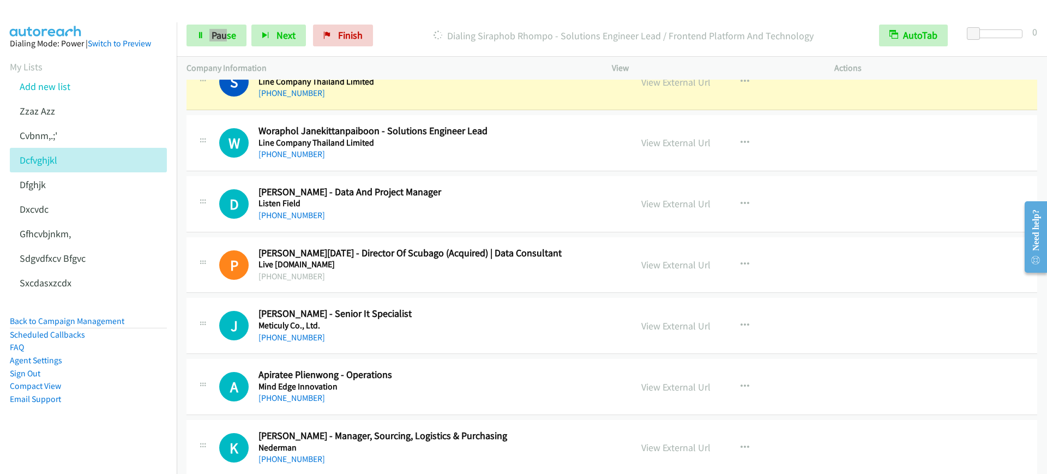
scroll to position [5267, 0]
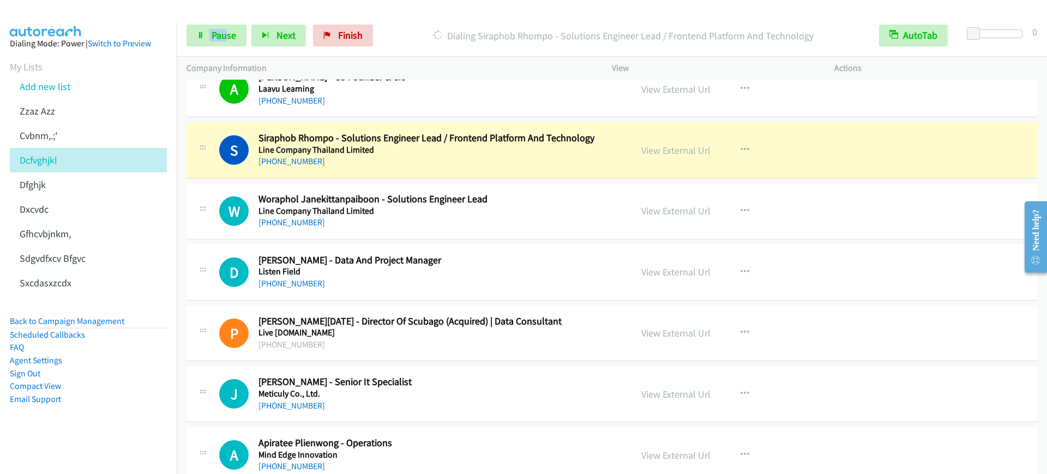
click at [495, 164] on div "+66 2 693 9476" at bounding box center [438, 161] width 358 height 13
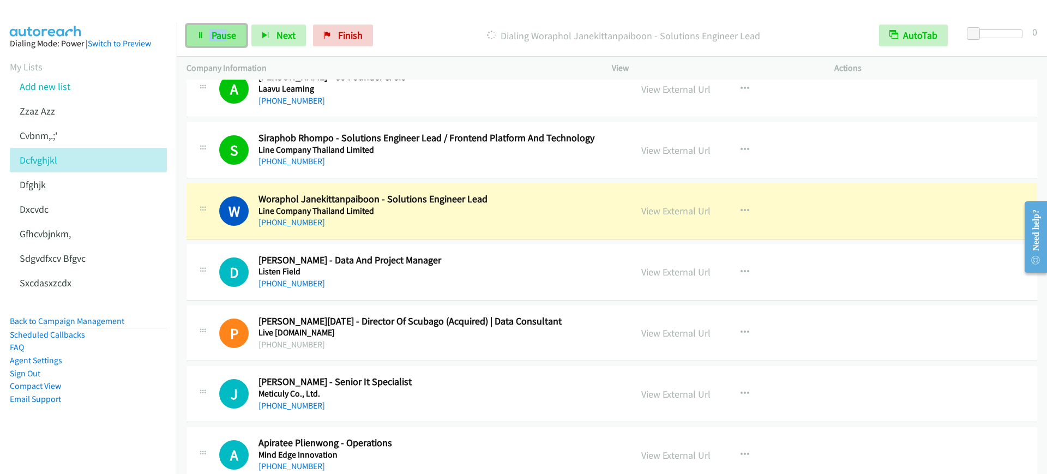
click at [201, 33] on icon at bounding box center [201, 36] width 8 height 8
